Goal: Information Seeking & Learning: Learn about a topic

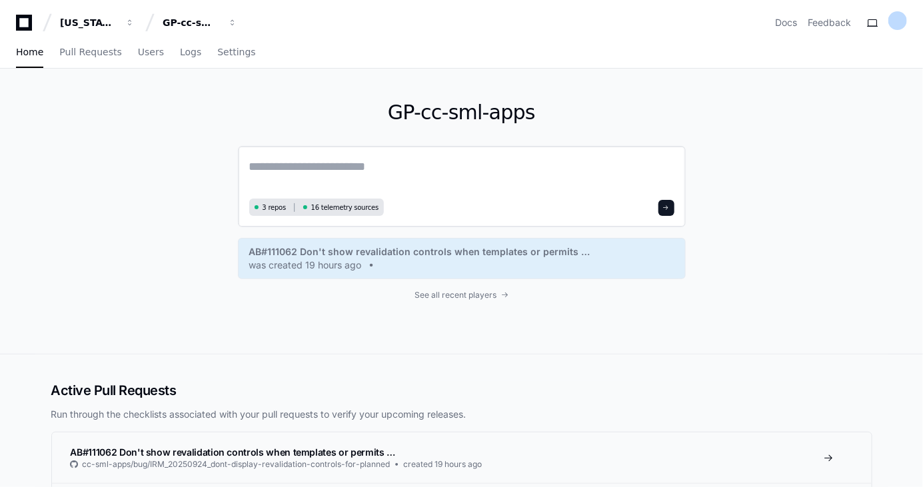
click at [258, 171] on textarea at bounding box center [461, 175] width 425 height 37
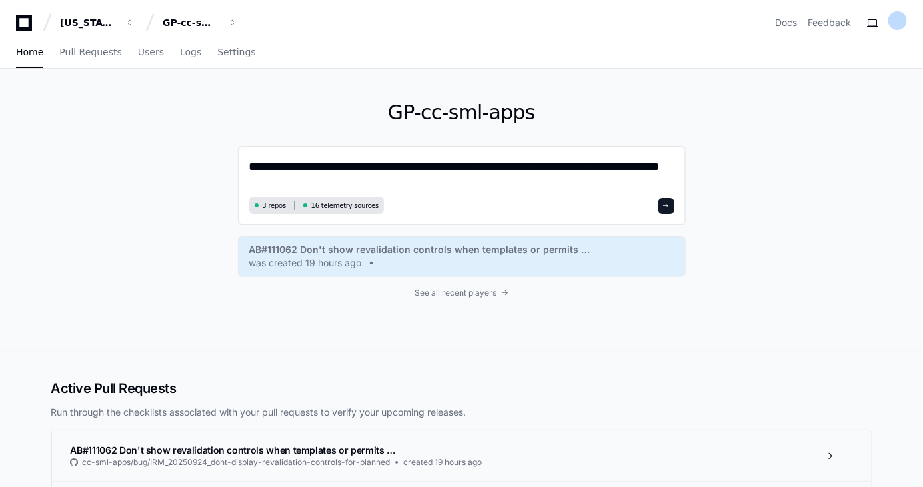
type textarea "**********"
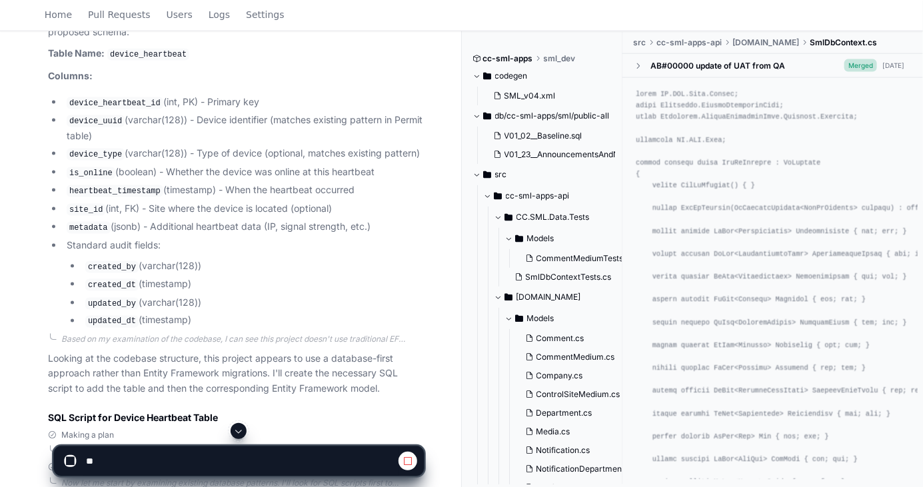
scroll to position [715, 0]
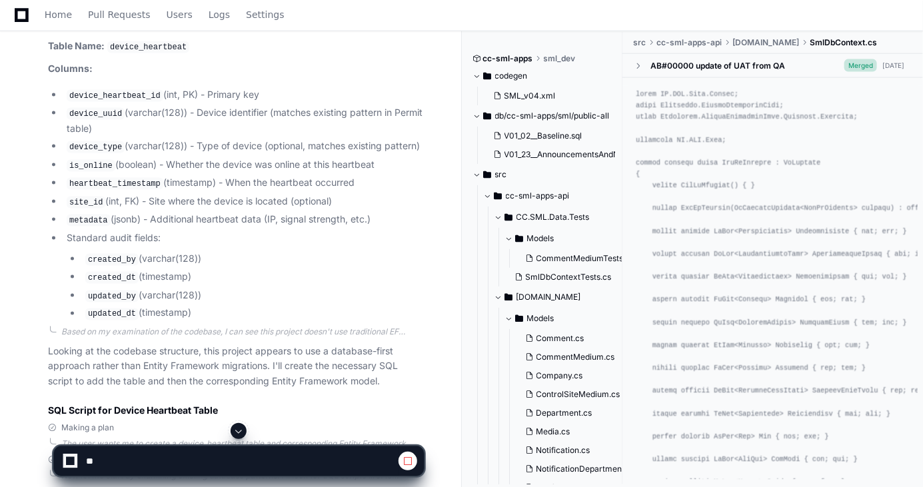
click at [107, 114] on code "device_uuid" at bounding box center [96, 114] width 58 height 12
drag, startPoint x: 107, startPoint y: 114, endPoint x: 91, endPoint y: 161, distance: 49.9
click at [91, 161] on code "is_online" at bounding box center [91, 166] width 49 height 12
click at [125, 183] on code "heartbeat_timestamp" at bounding box center [115, 184] width 97 height 12
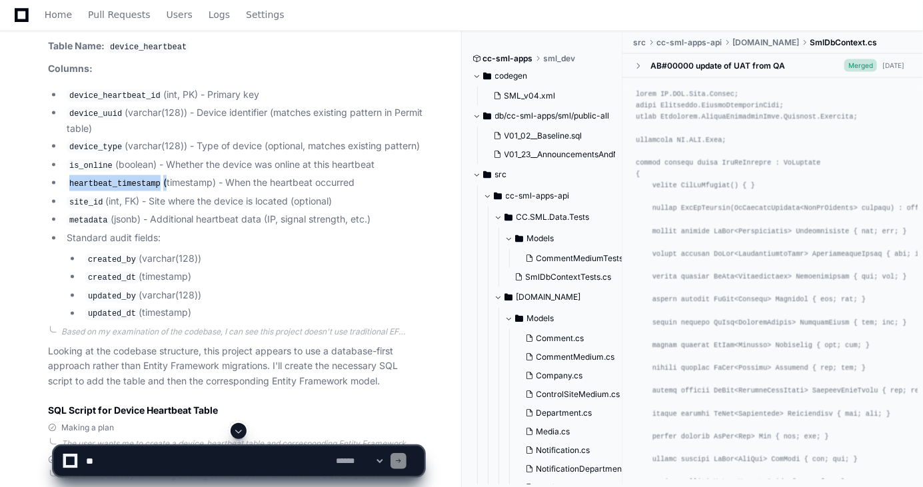
click at [125, 183] on code "heartbeat_timestamp" at bounding box center [115, 184] width 97 height 12
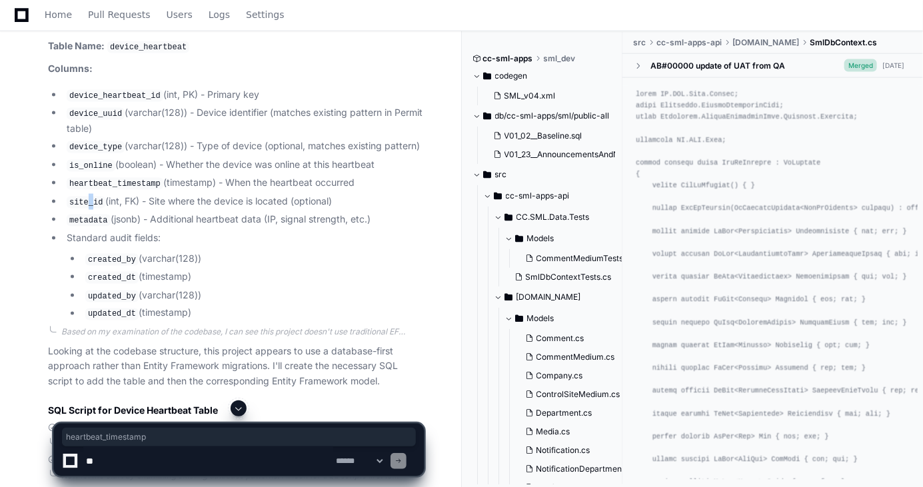
drag, startPoint x: 126, startPoint y: 185, endPoint x: 89, endPoint y: 197, distance: 39.0
click at [89, 197] on code "site_id" at bounding box center [86, 203] width 39 height 12
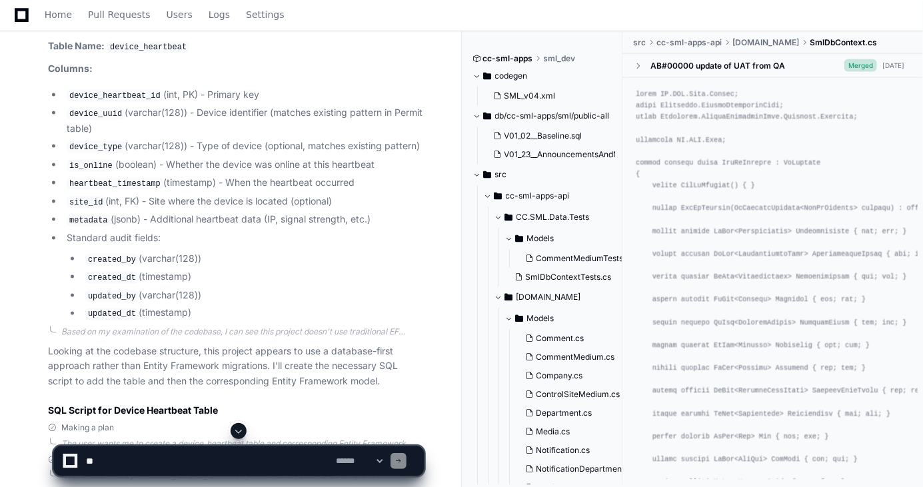
drag, startPoint x: 89, startPoint y: 197, endPoint x: 147, endPoint y: 238, distance: 71.7
click at [147, 238] on li "Standard audit fields: created_by (varchar(128)) created_dt (timestamp) updated…" at bounding box center [243, 276] width 361 height 91
click at [97, 255] on code "created_by" at bounding box center [111, 260] width 53 height 12
click at [103, 272] on code "created_dt" at bounding box center [111, 278] width 53 height 12
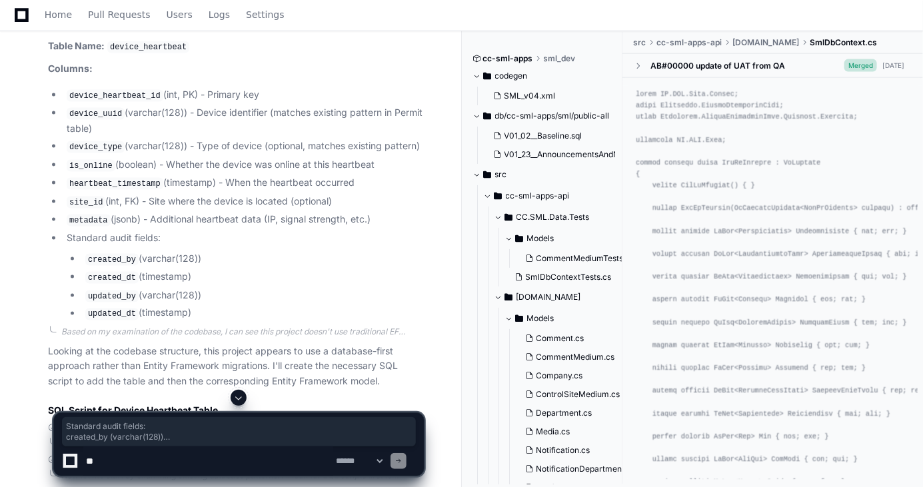
drag, startPoint x: 65, startPoint y: 231, endPoint x: 198, endPoint y: 310, distance: 154.5
click at [198, 310] on li "Standard audit fields: created_by (varchar(128)) created_dt (timestamp) updated…" at bounding box center [243, 276] width 361 height 91
click at [192, 237] on li "Standard audit fields: created_by (varchar(128)) created_dt (timestamp) updated…" at bounding box center [243, 276] width 361 height 91
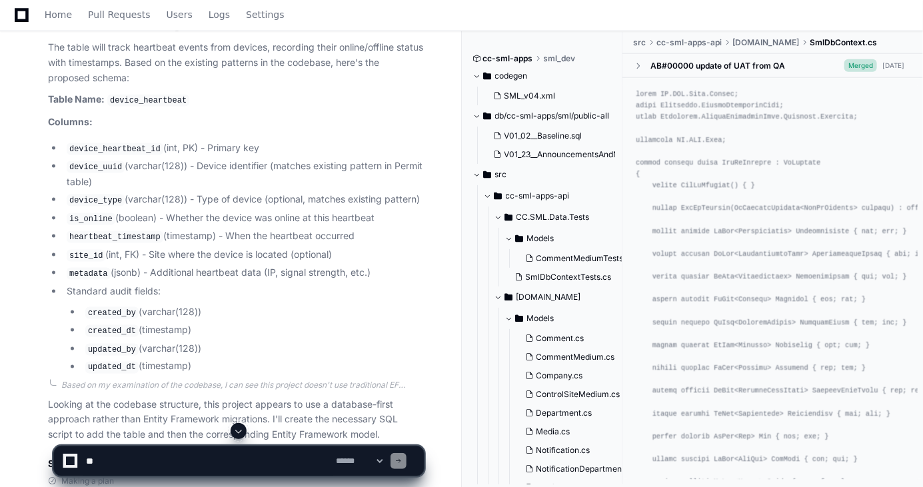
scroll to position [654, 0]
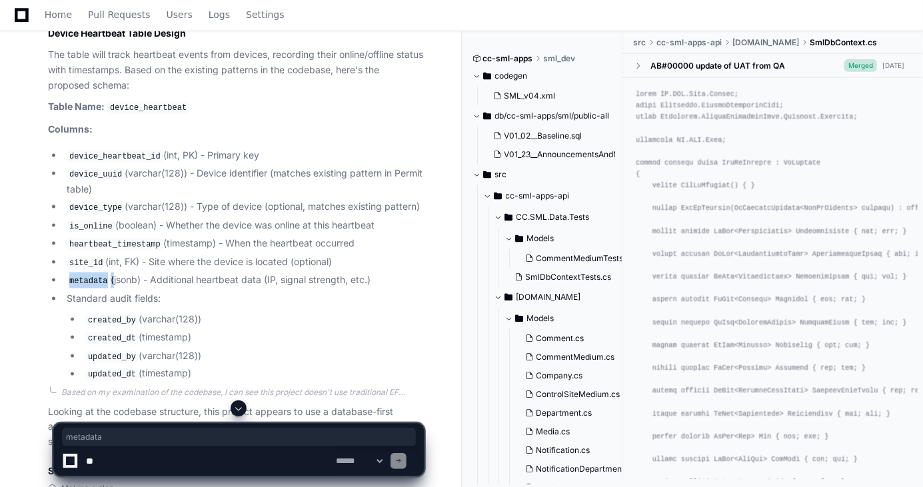
scroll to position [654, 0]
drag, startPoint x: 0, startPoint y: 0, endPoint x: 108, endPoint y: 294, distance: 313.6
click at [108, 294] on li "Standard audit fields: created_by (varchar(128)) created_dt (timestamp) updated…" at bounding box center [243, 336] width 361 height 91
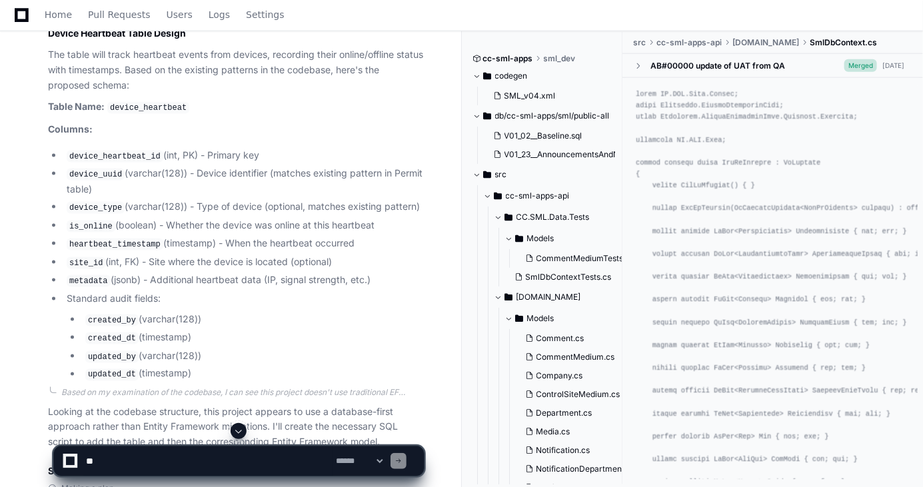
click at [85, 279] on code "metadata" at bounding box center [89, 281] width 44 height 12
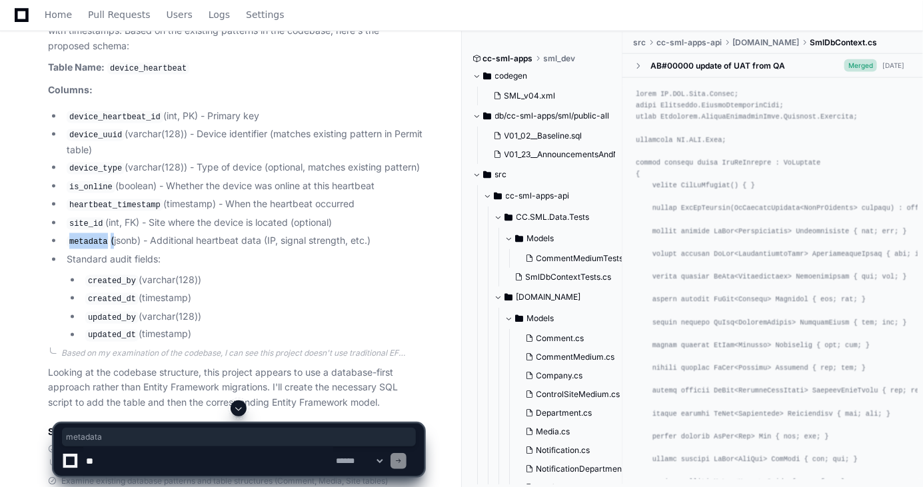
scroll to position [715, 0]
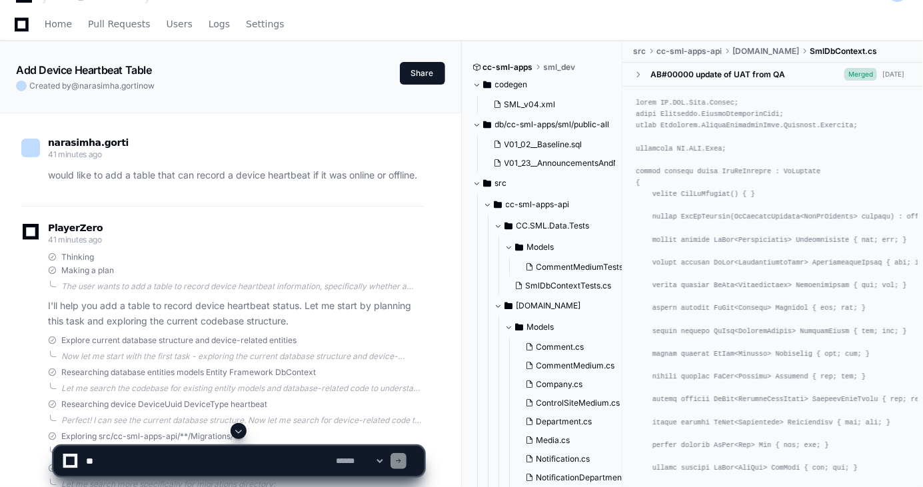
scroll to position [0, 0]
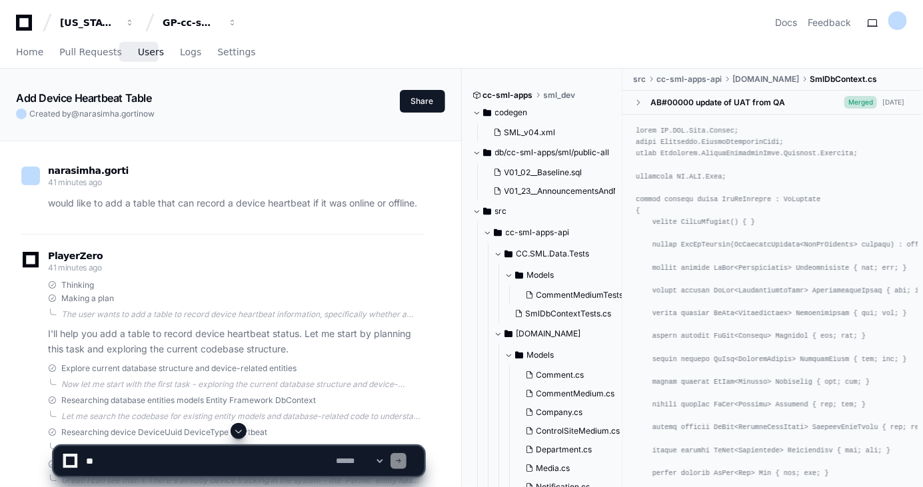
click at [138, 51] on span "Users" at bounding box center [151, 52] width 26 height 8
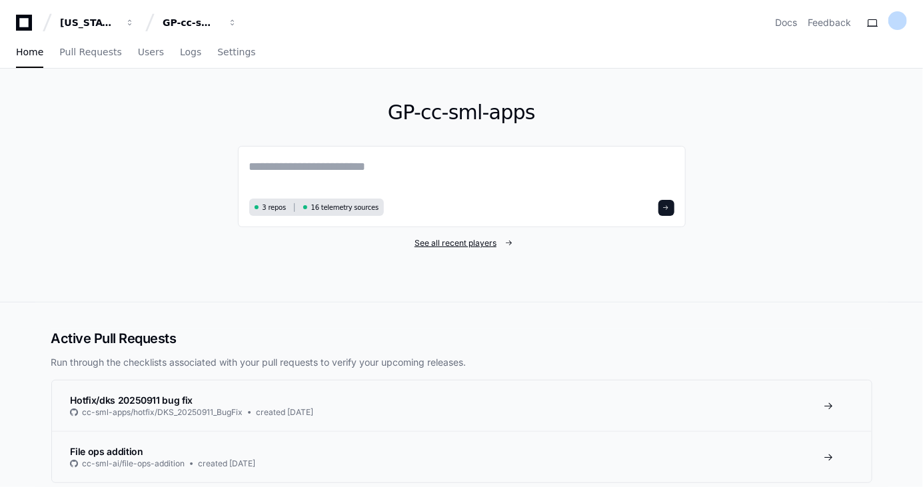
click at [480, 245] on span "See all recent players" at bounding box center [455, 243] width 82 height 11
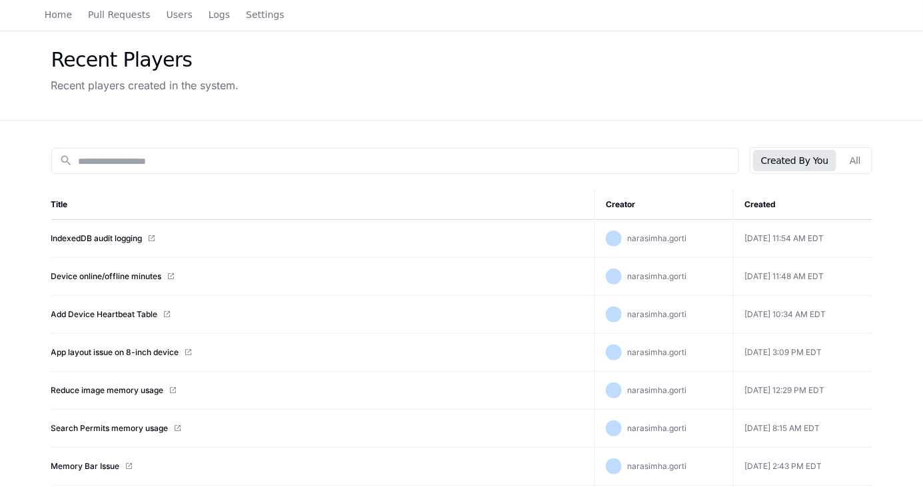
scroll to position [60, 0]
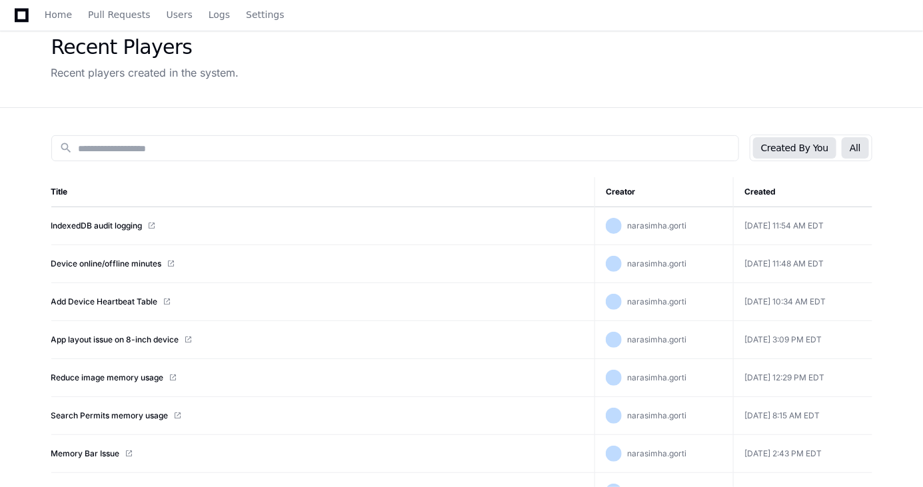
click at [861, 148] on button "All" at bounding box center [854, 147] width 27 height 21
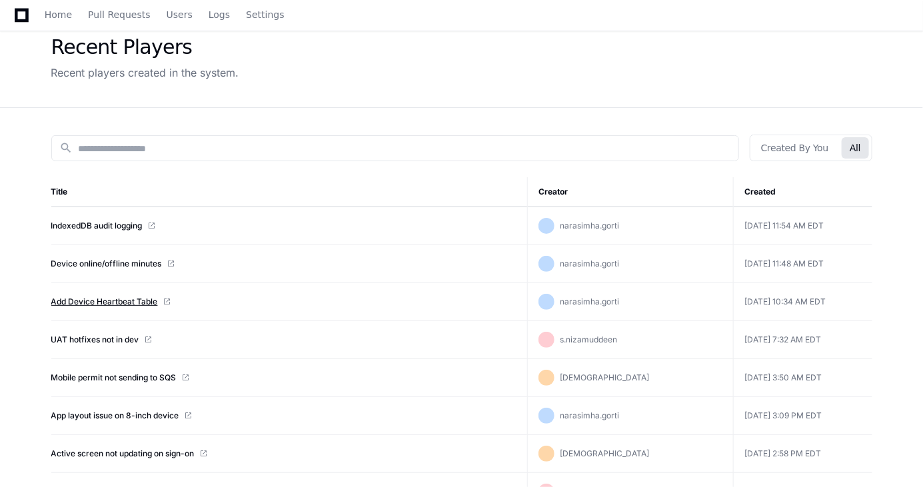
click at [135, 302] on link "Add Device Heartbeat Table" at bounding box center [104, 301] width 107 height 11
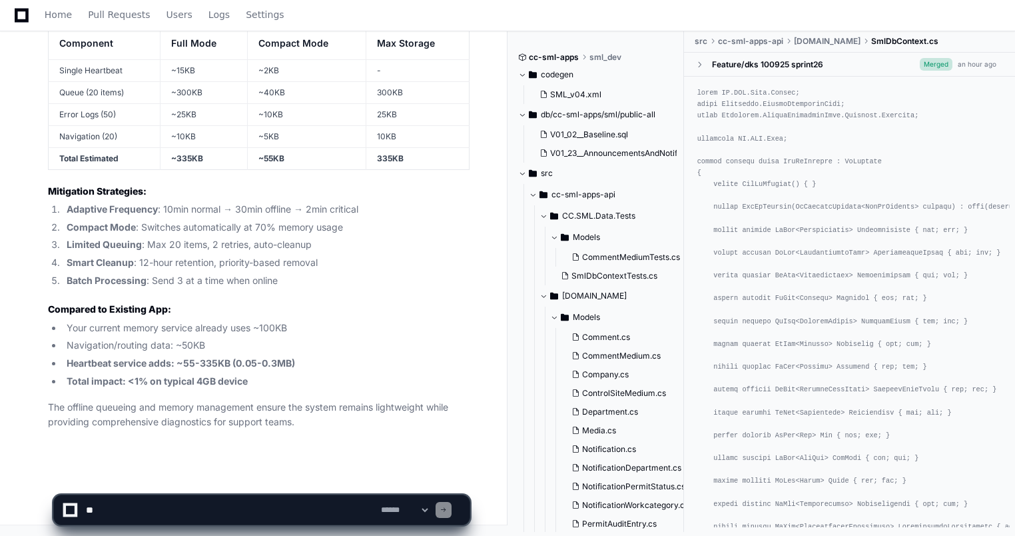
scroll to position [30785, 0]
